Goal: Information Seeking & Learning: Learn about a topic

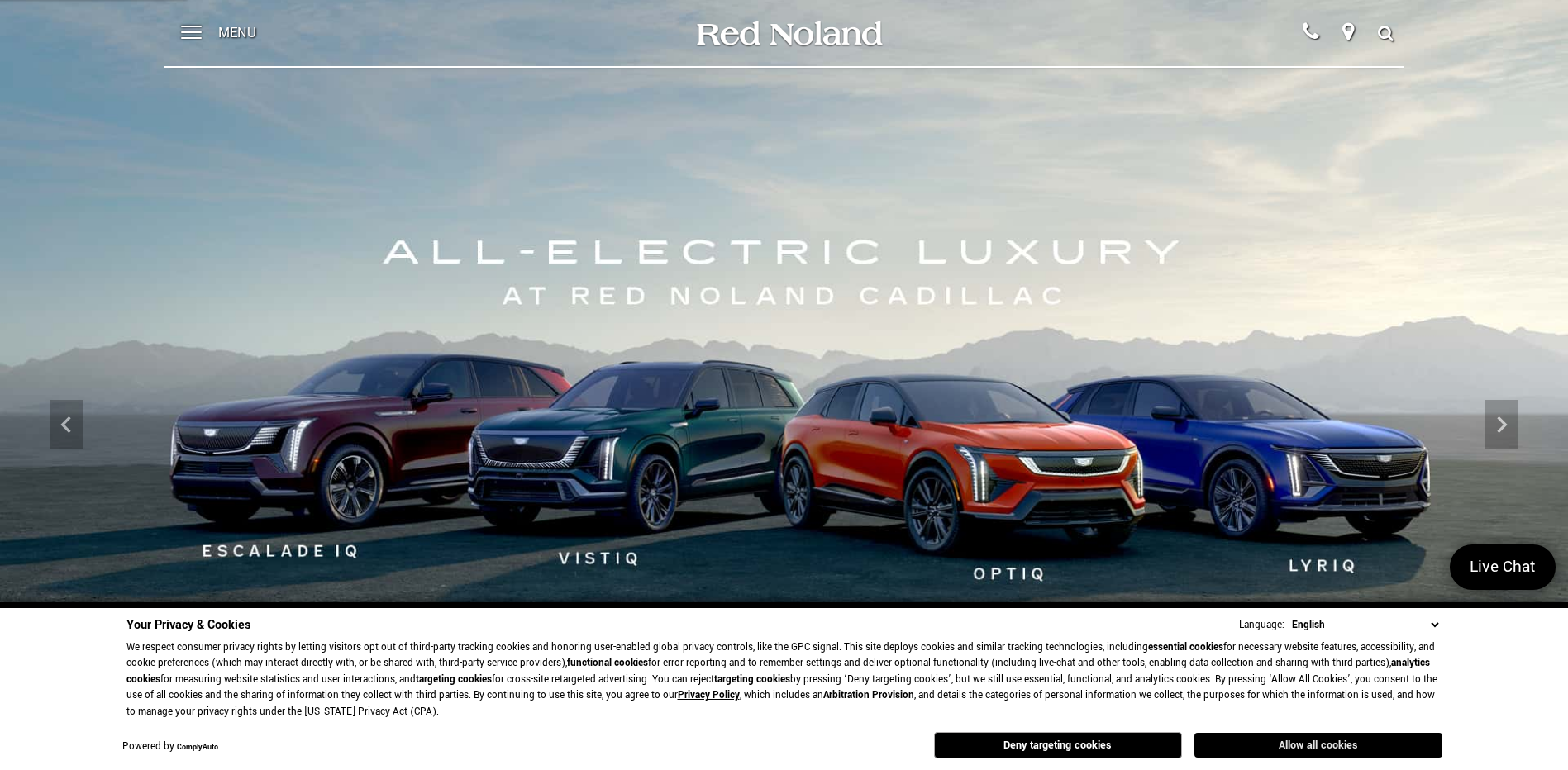
click at [1367, 735] on button "Allow all cookies" at bounding box center [1319, 745] width 248 height 24
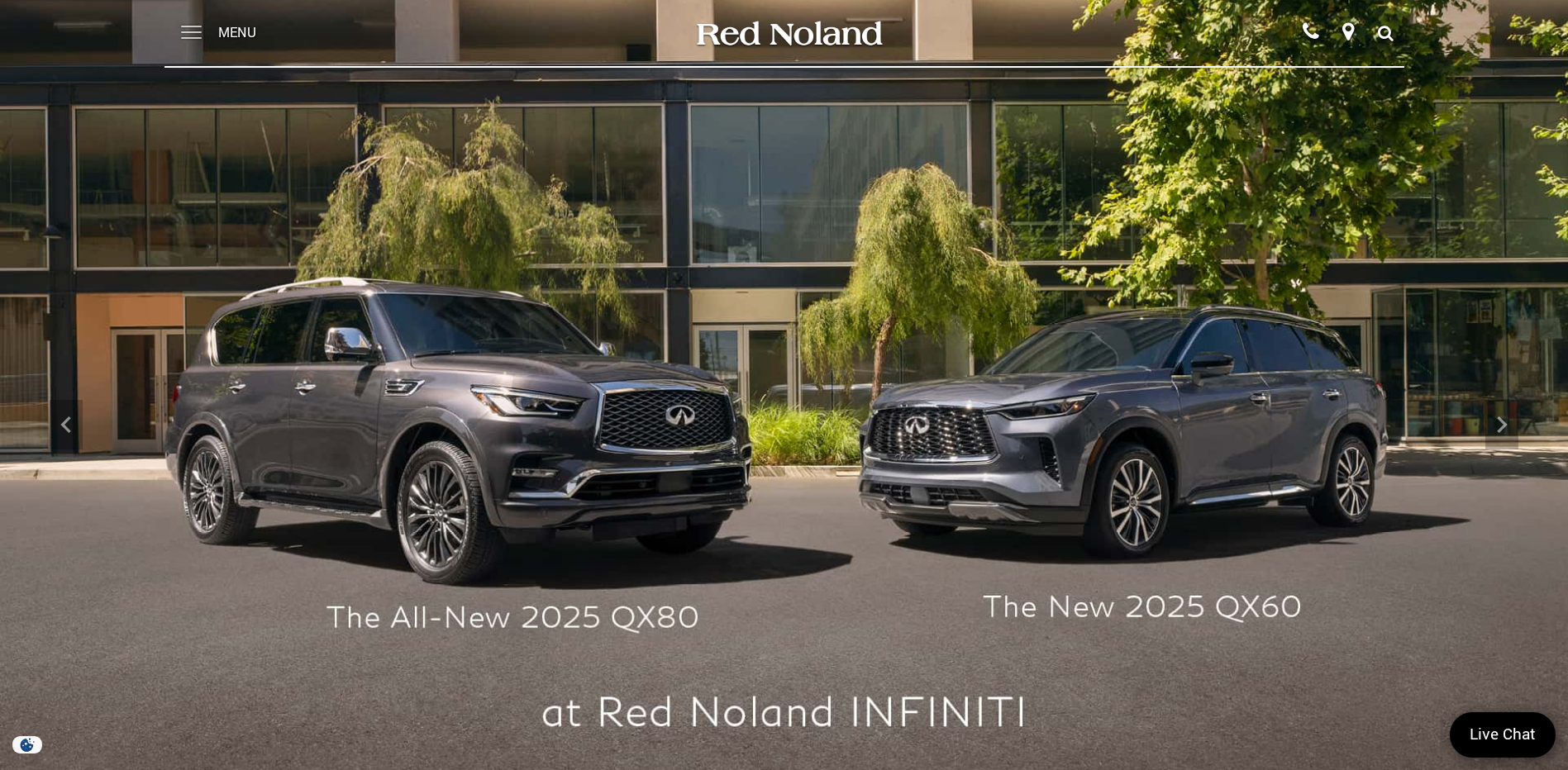
click at [188, 33] on span at bounding box center [191, 33] width 21 height 66
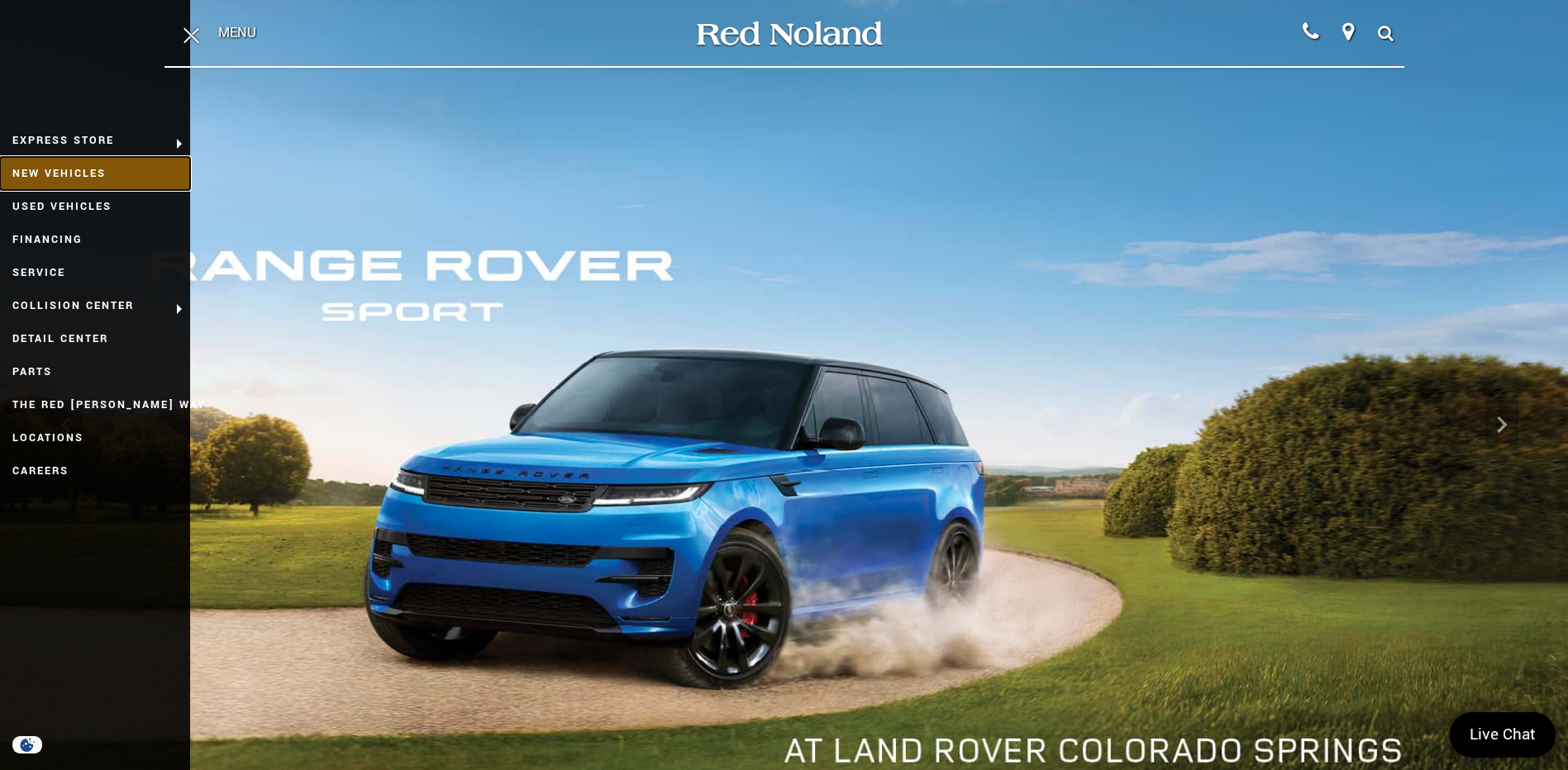
click at [40, 171] on link "New Vehicles" at bounding box center [95, 174] width 191 height 33
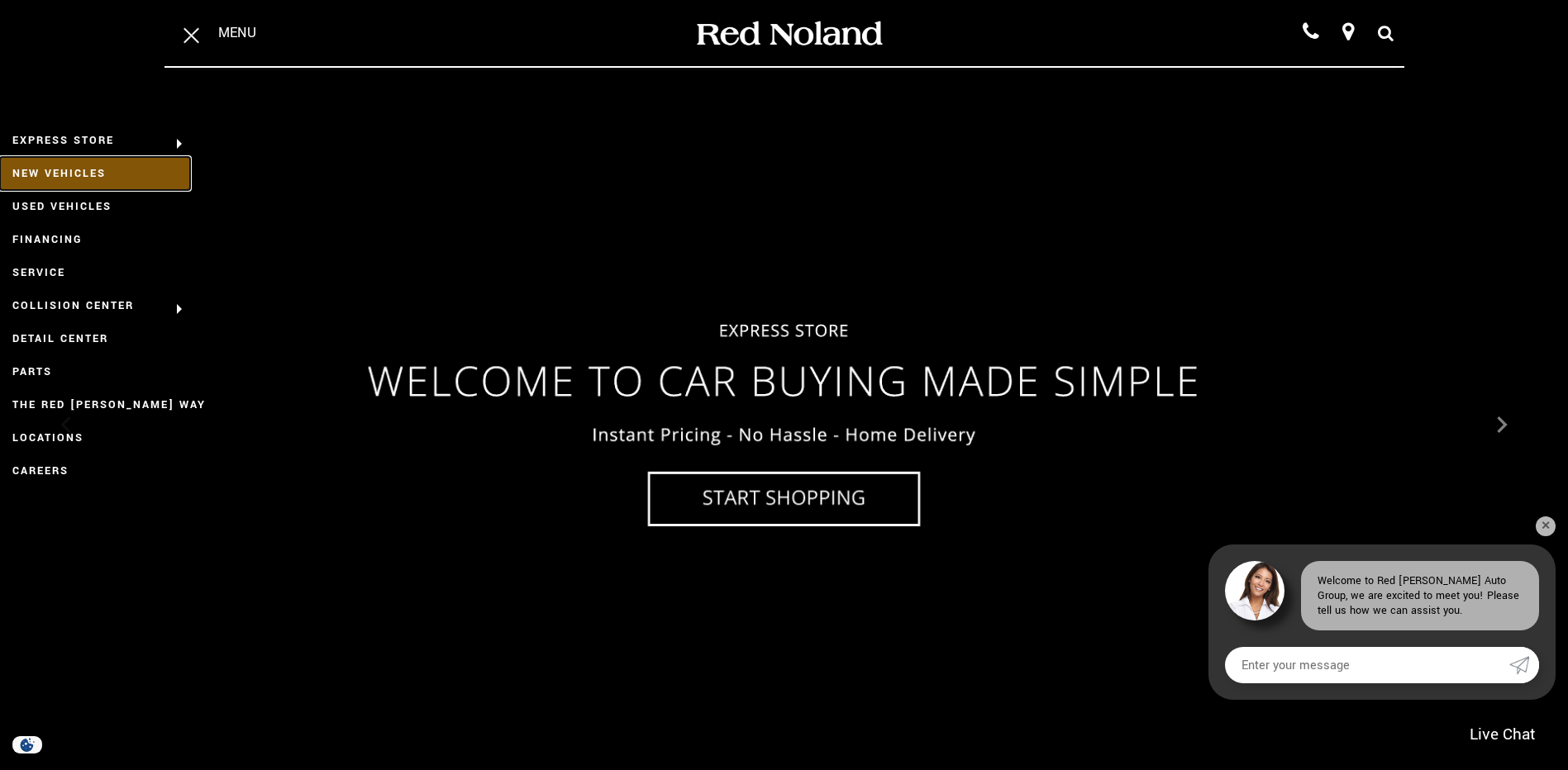
click at [64, 164] on link "New Vehicles" at bounding box center [95, 174] width 191 height 33
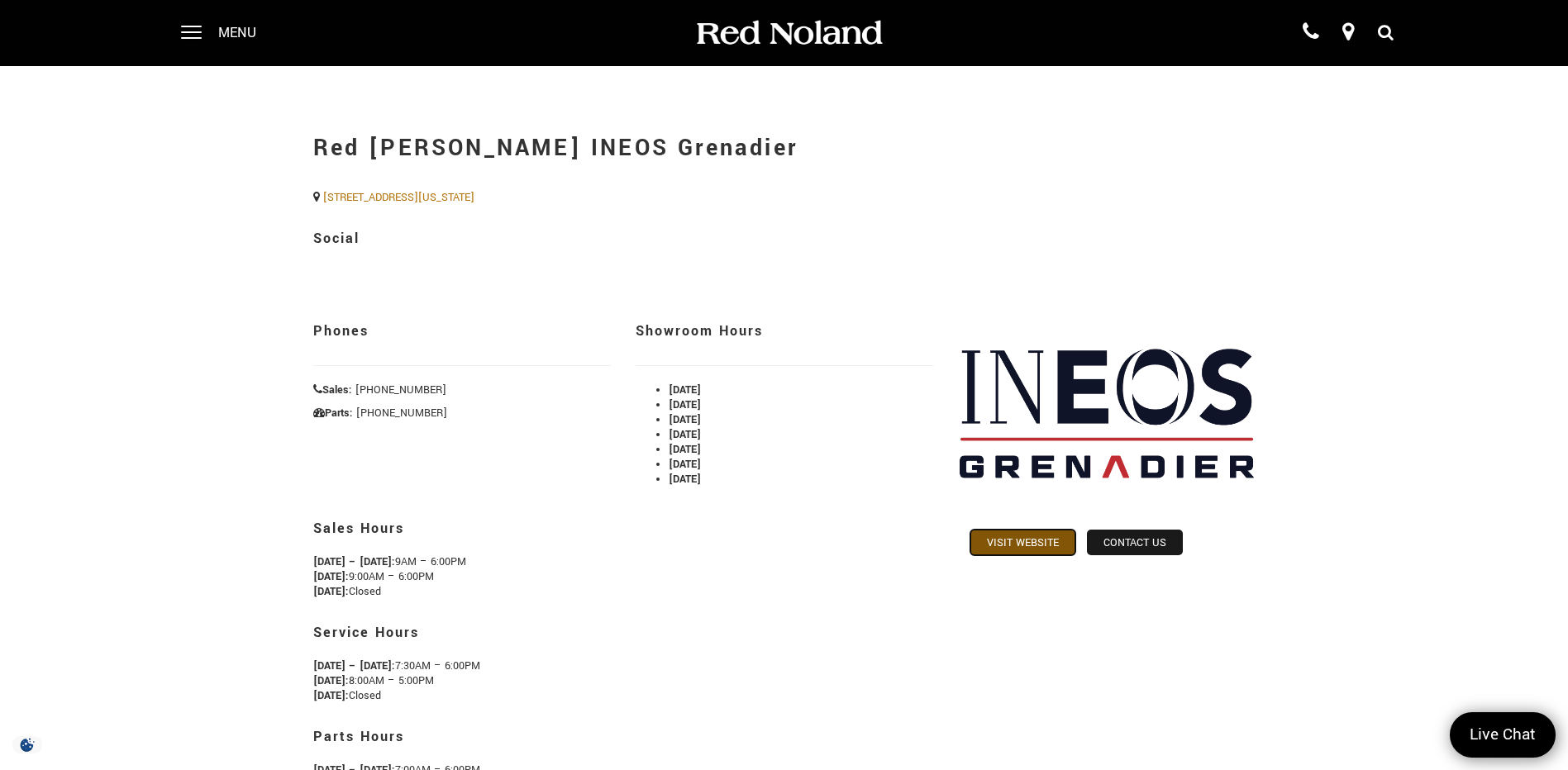
click at [1031, 544] on link "Visit Website" at bounding box center [1022, 542] width 105 height 25
click at [199, 24] on span at bounding box center [191, 33] width 21 height 66
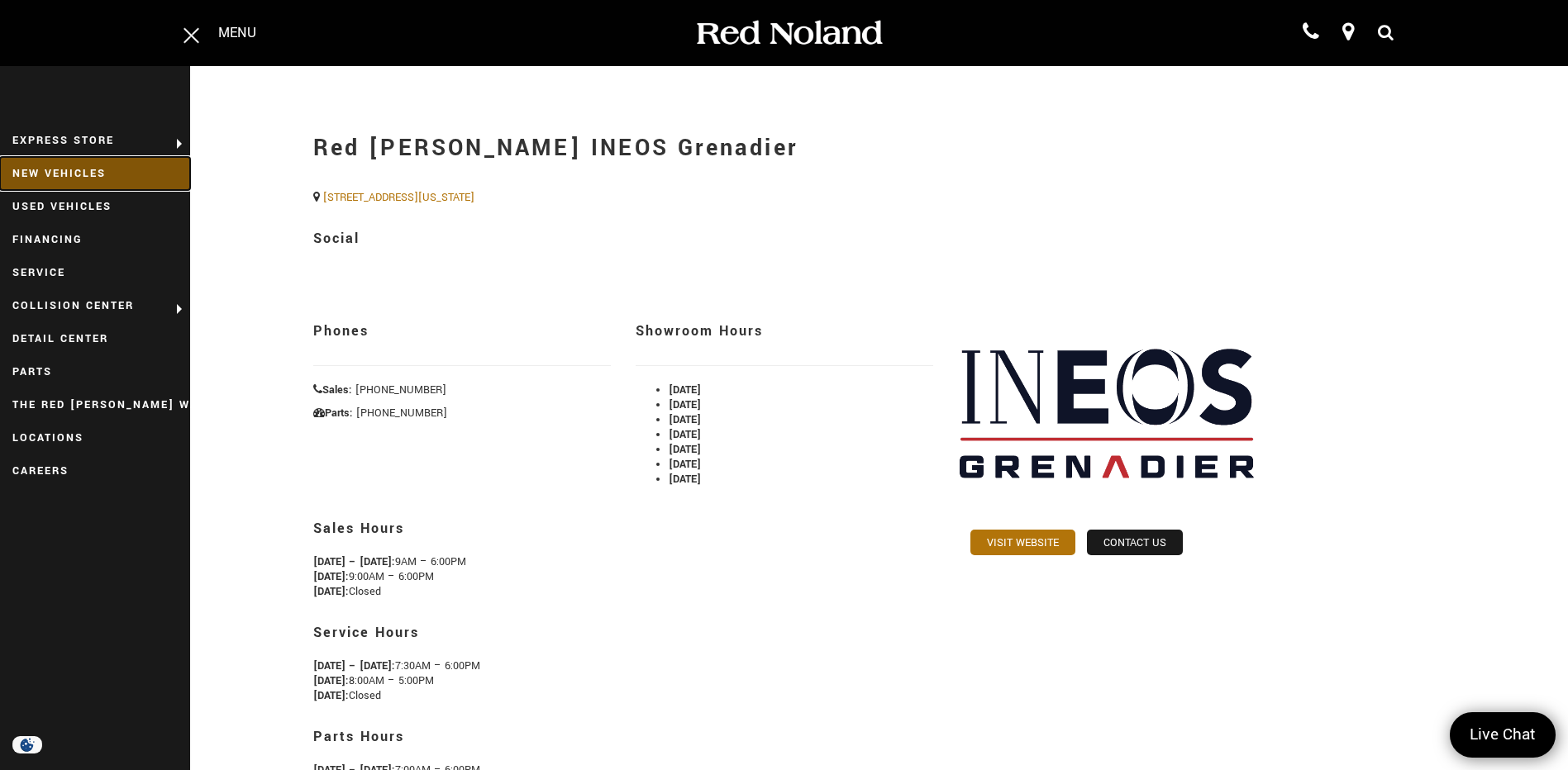
click at [119, 166] on link "New Vehicles" at bounding box center [95, 174] width 191 height 33
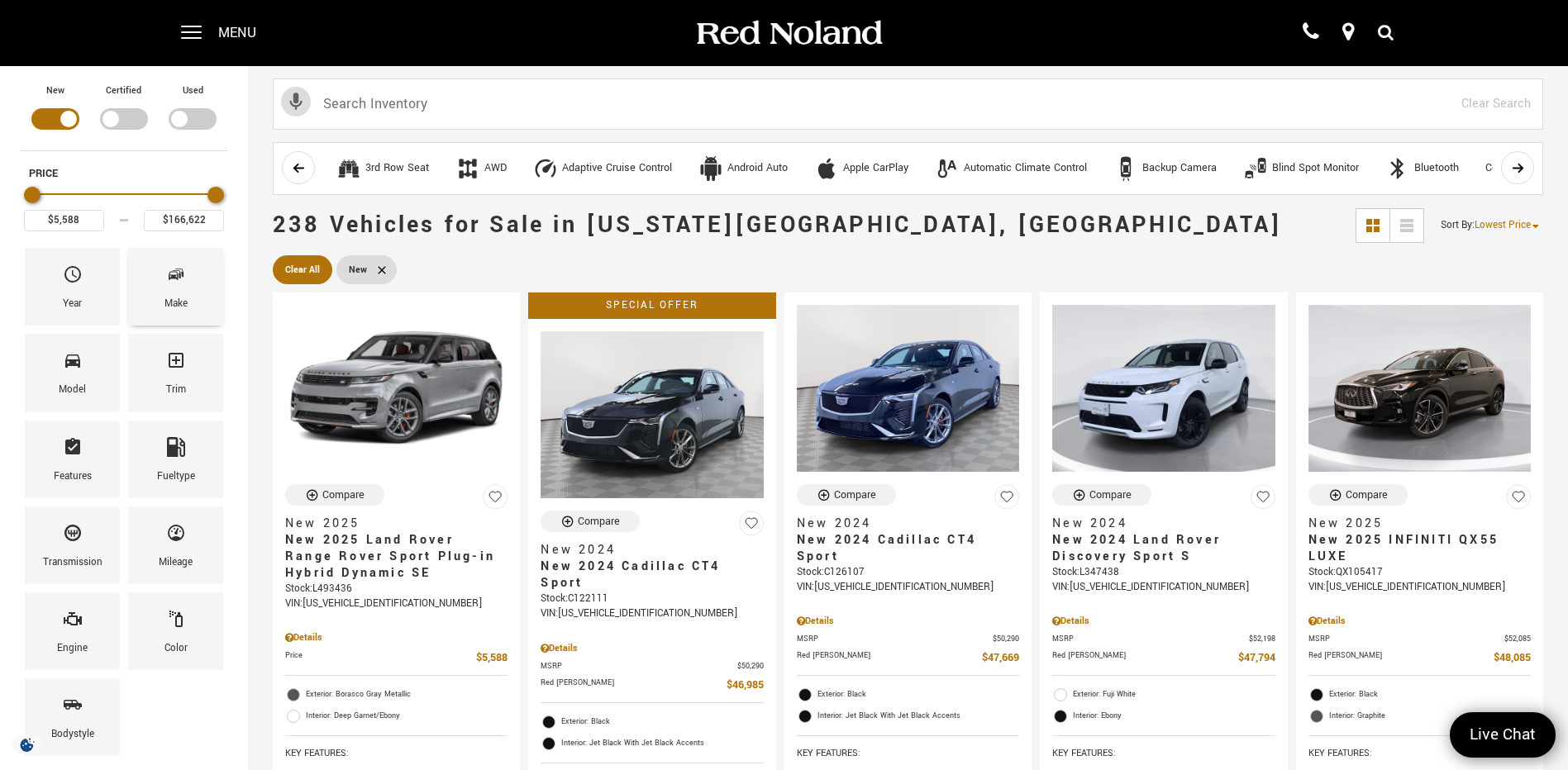
click at [191, 284] on div "Make" at bounding box center [175, 287] width 95 height 78
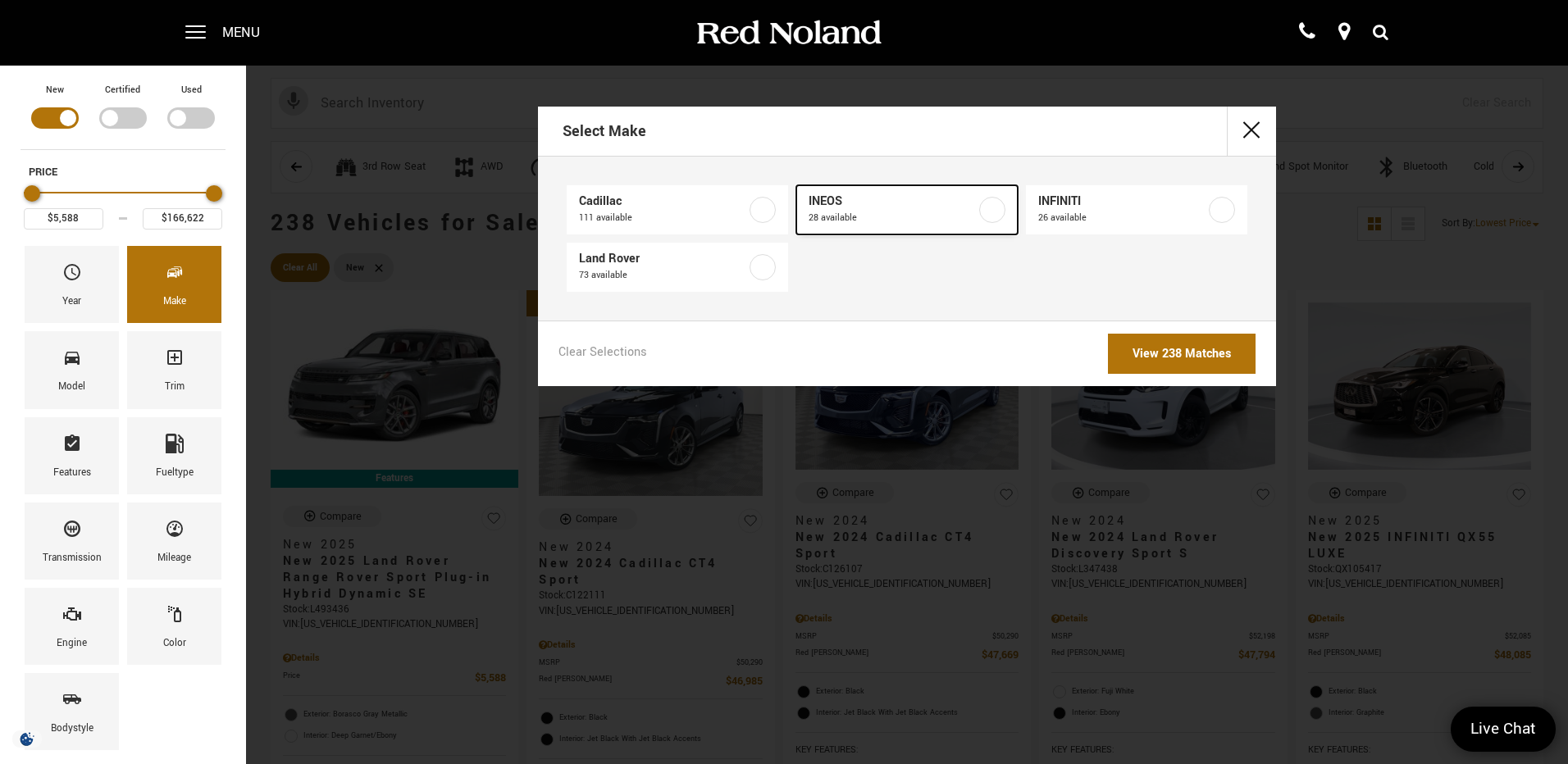
click at [825, 210] on span "28 available" at bounding box center [892, 218] width 168 height 16
type input "$71,999"
type input "$99,640"
checkbox input "true"
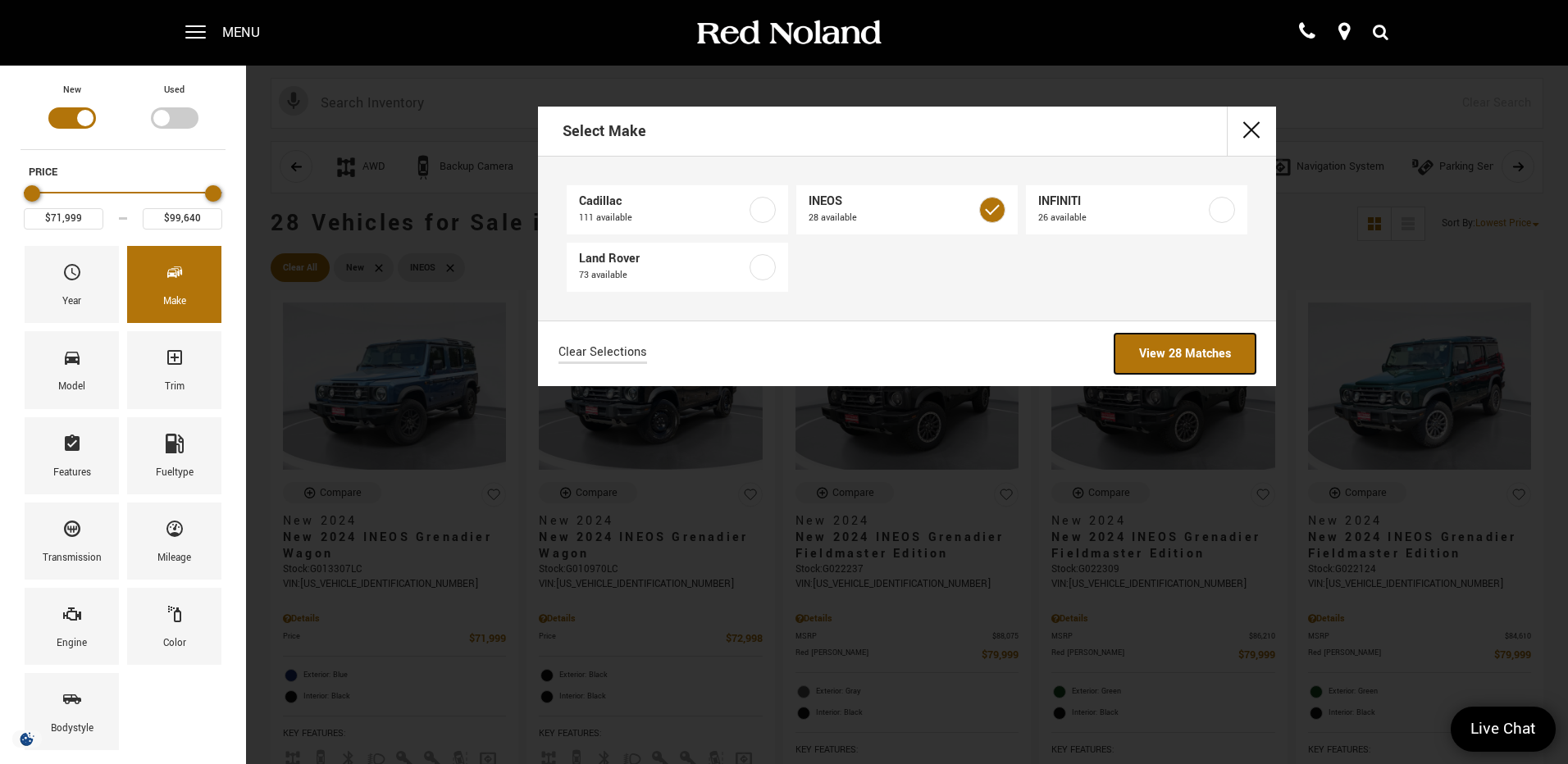
click at [1192, 353] on link "View 28 Matches" at bounding box center [1185, 353] width 141 height 40
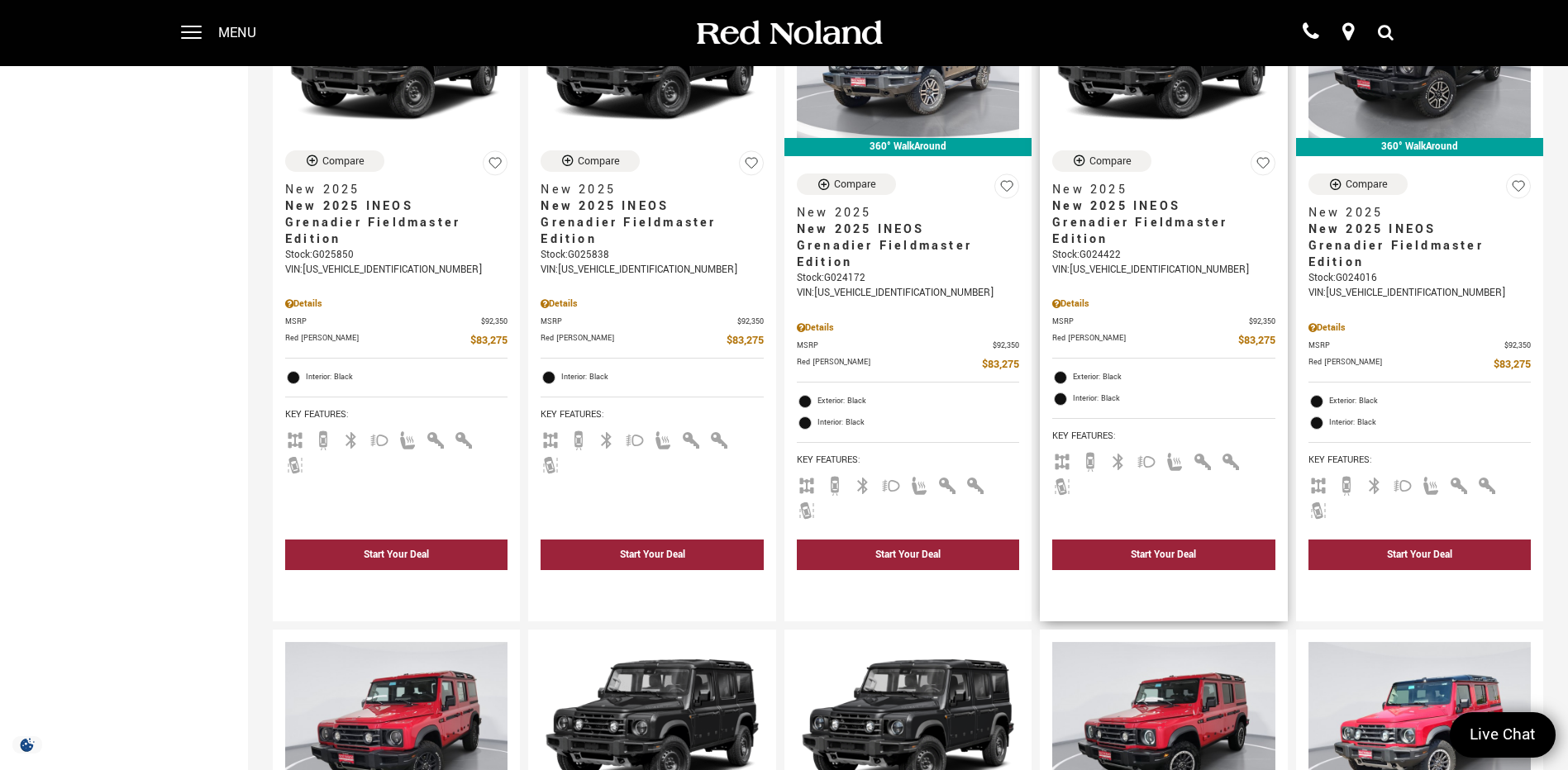
scroll to position [2150, 0]
